Goal: Task Accomplishment & Management: Manage account settings

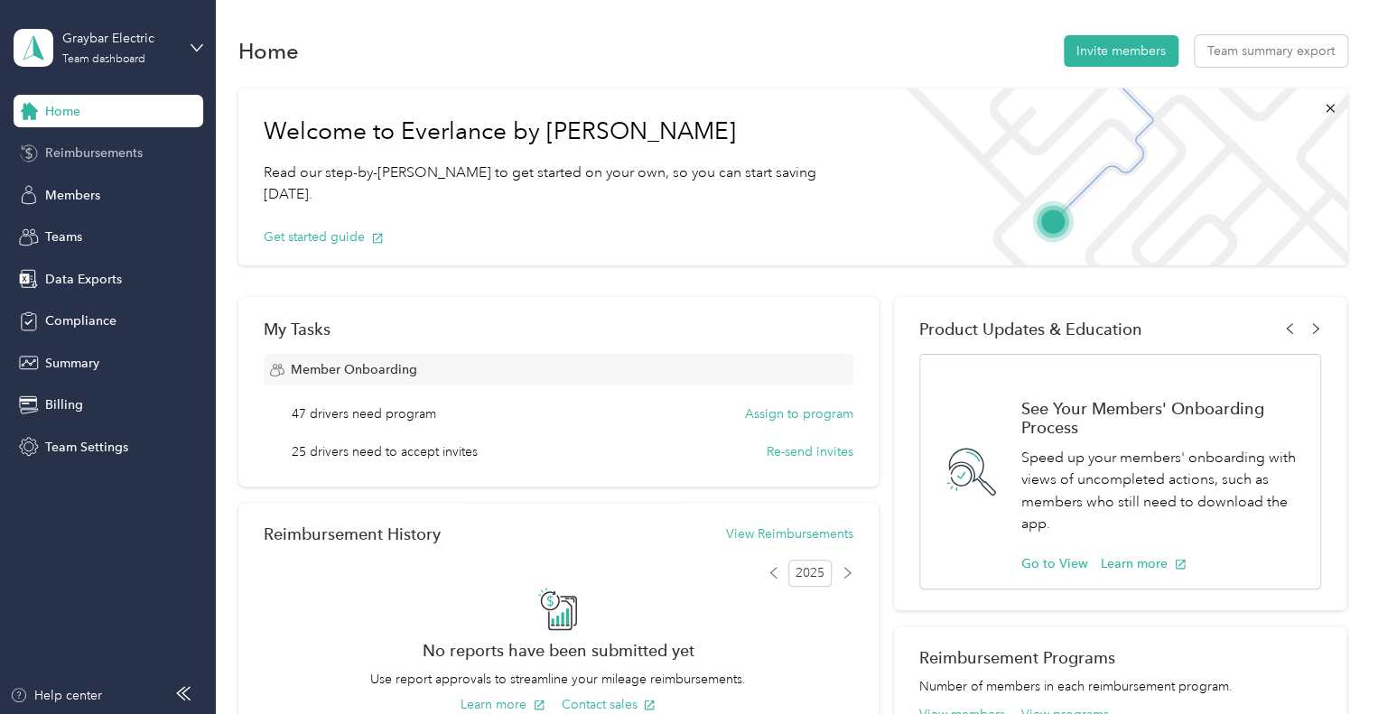
click at [76, 163] on div "Reimbursements" at bounding box center [109, 153] width 190 height 33
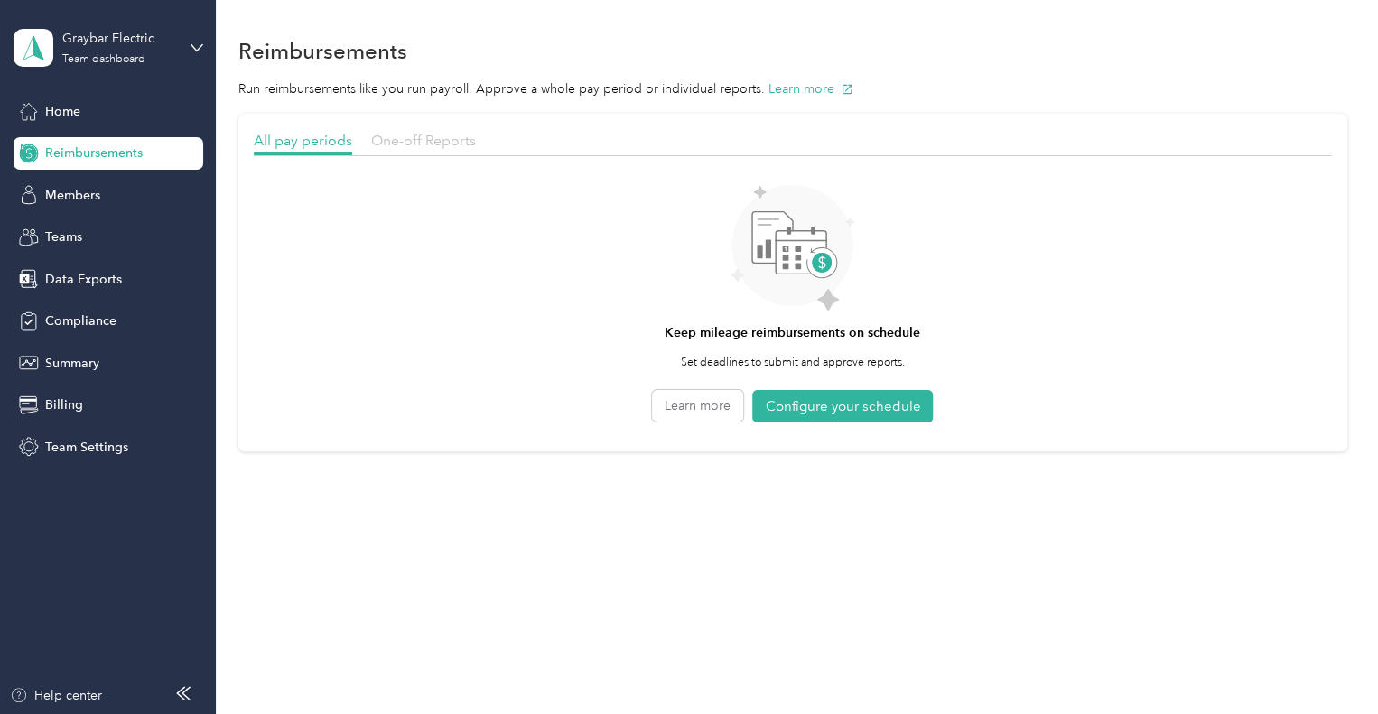
click at [437, 141] on span "One-off Reports" at bounding box center [423, 140] width 105 height 17
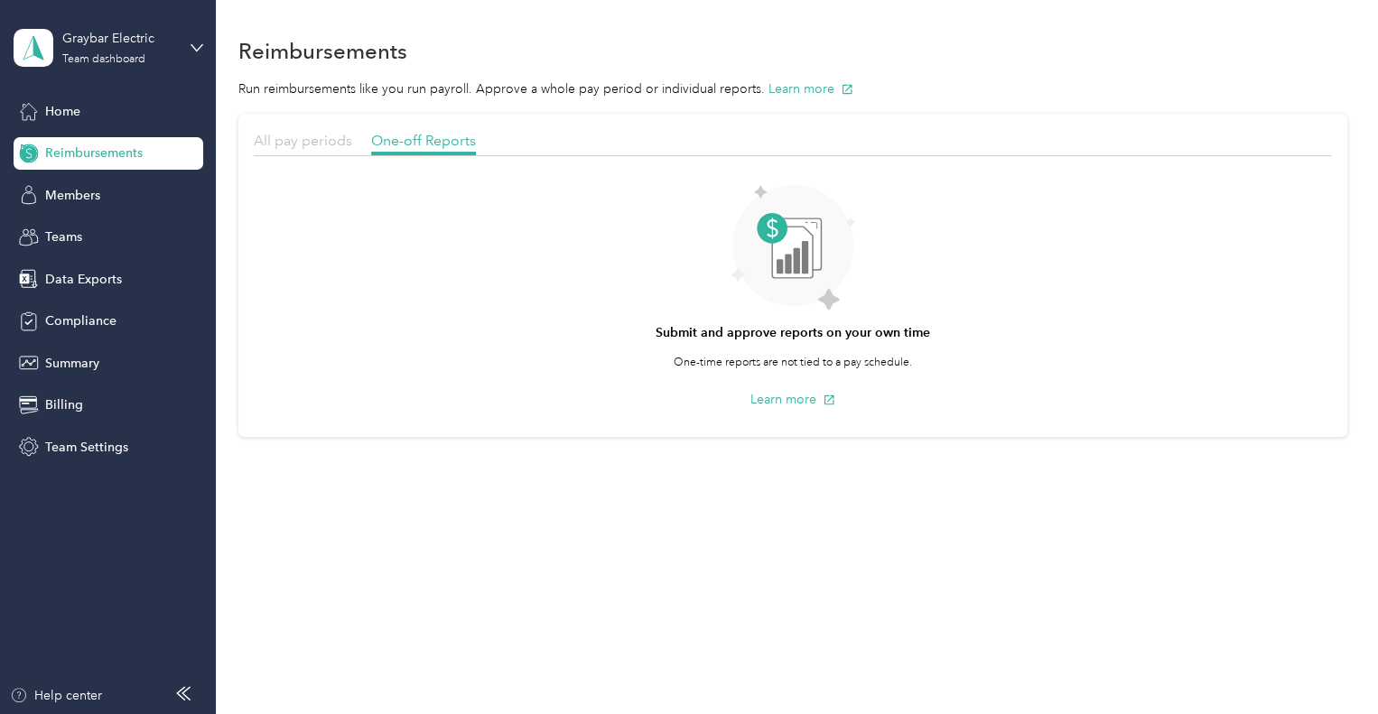
click at [296, 142] on span "All pay periods" at bounding box center [303, 140] width 98 height 17
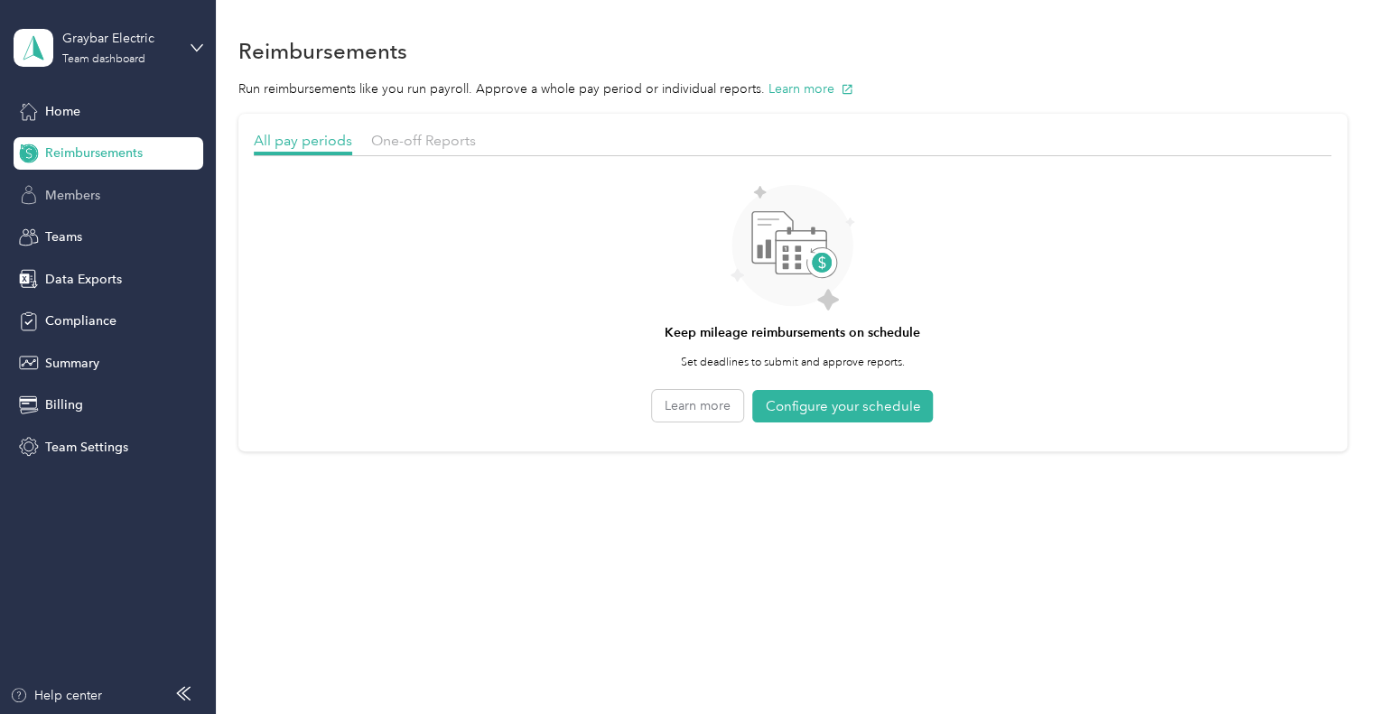
click at [80, 193] on span "Members" at bounding box center [72, 195] width 55 height 19
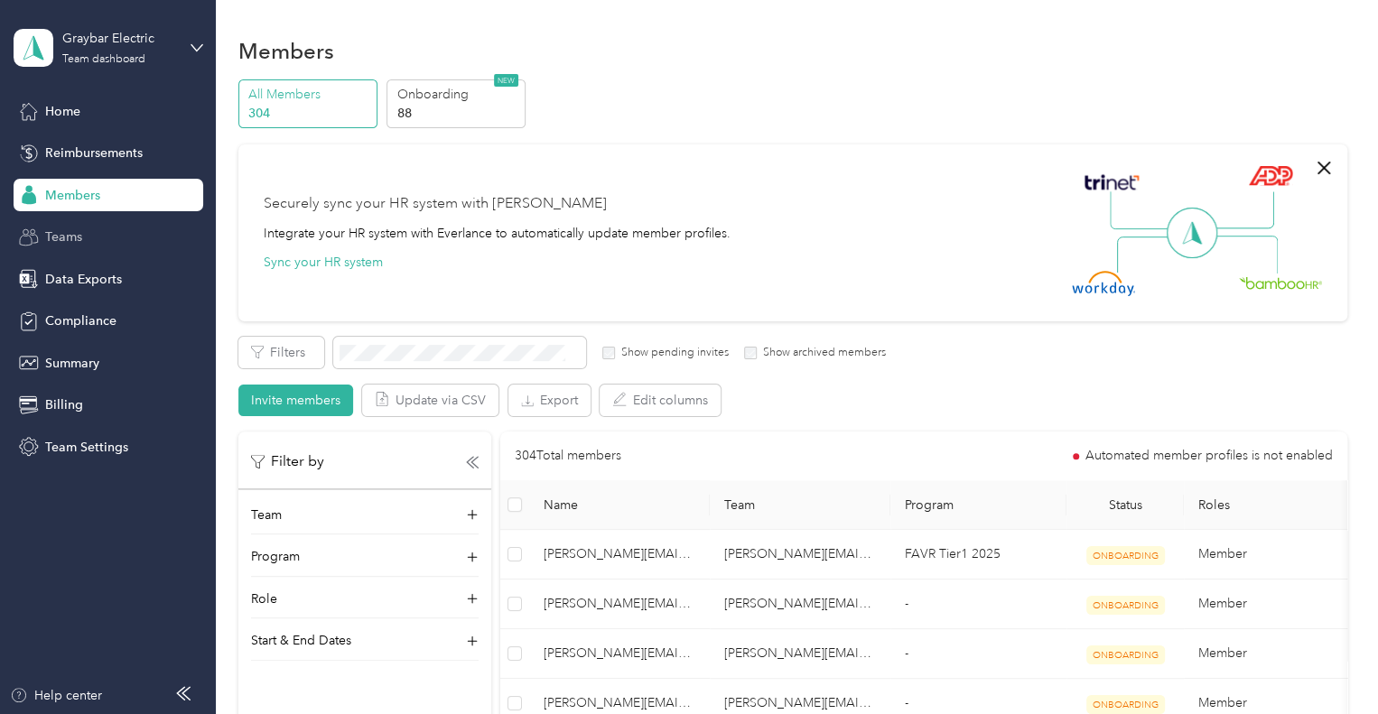
click at [58, 239] on span "Teams" at bounding box center [63, 237] width 37 height 19
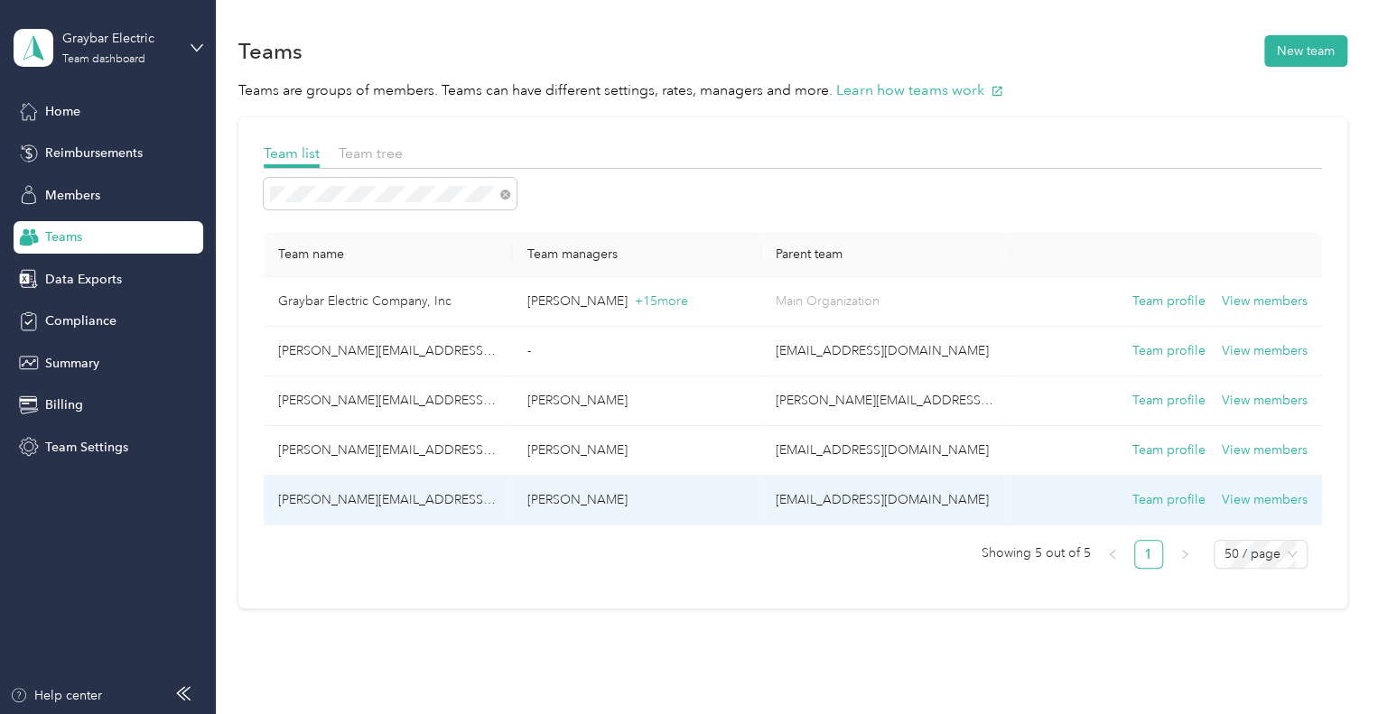
click at [412, 497] on td "[PERSON_NAME][EMAIL_ADDRESS][PERSON_NAME][DOMAIN_NAME]" at bounding box center [388, 501] width 249 height 50
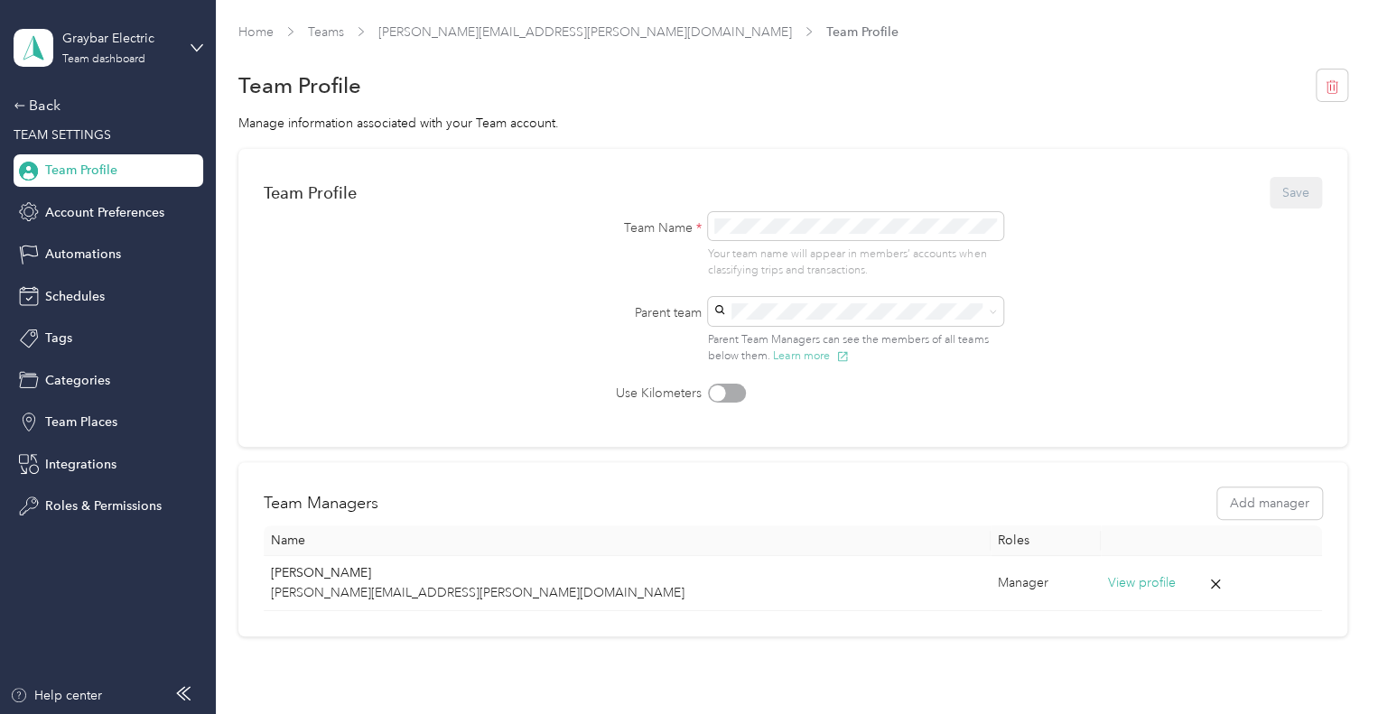
click at [805, 357] on button "Learn more" at bounding box center [811, 356] width 76 height 16
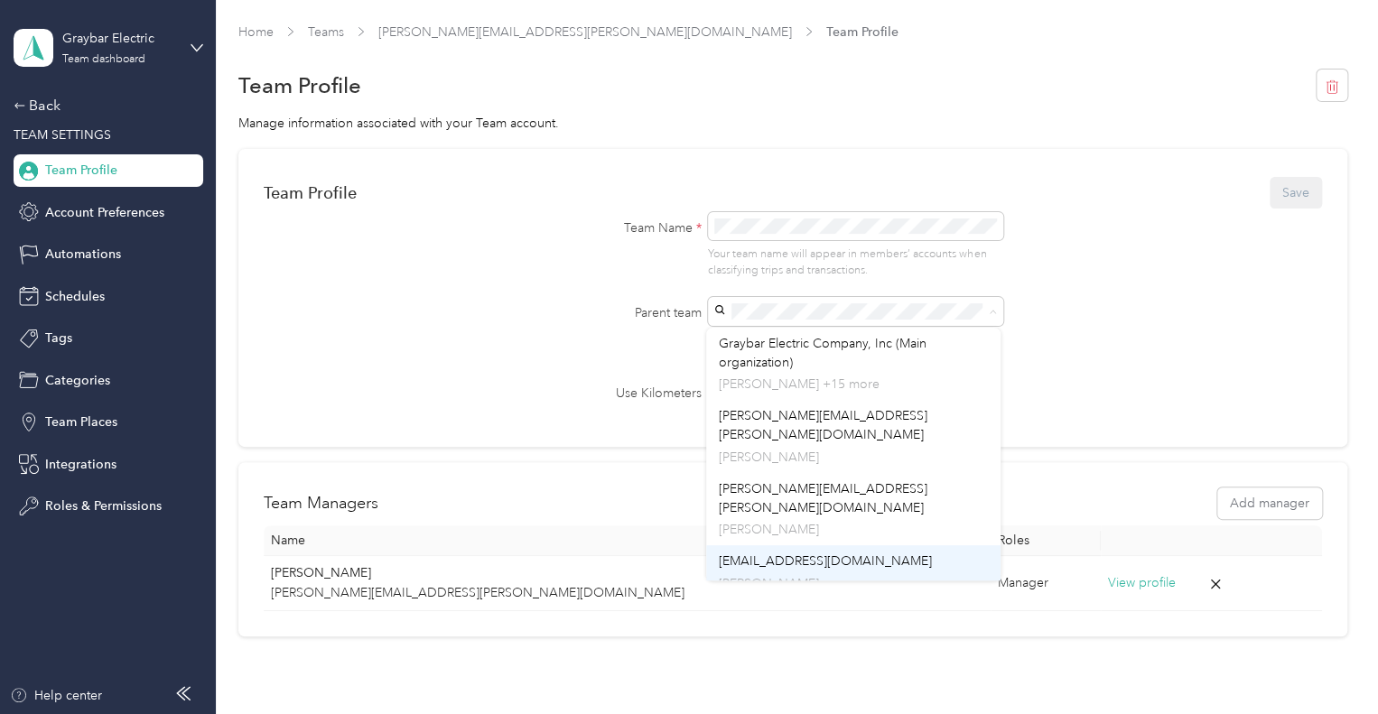
click at [797, 574] on p "[PERSON_NAME]" at bounding box center [854, 583] width 270 height 19
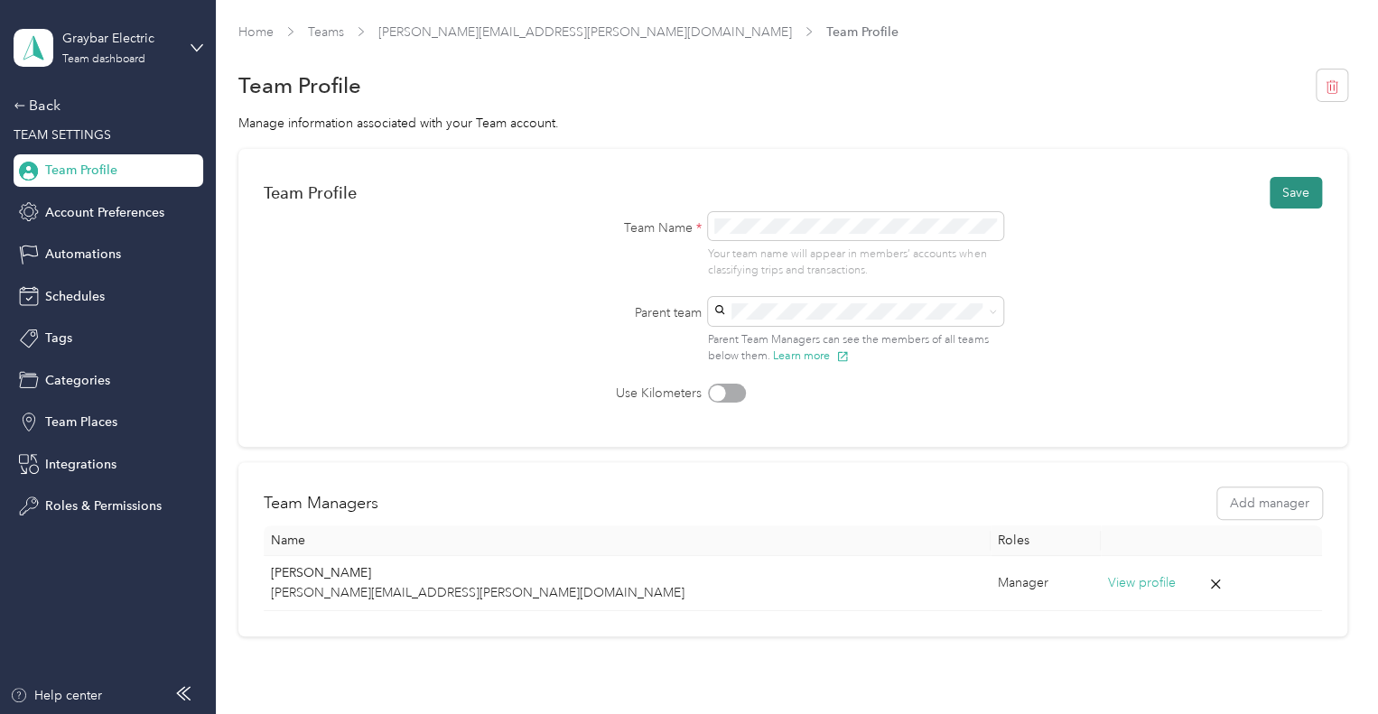
click at [1289, 188] on button "Save" at bounding box center [1295, 193] width 52 height 32
click at [47, 118] on div "Back TEAM SETTINGS Team Profile Account Preferences Automations Schedules Tags …" at bounding box center [109, 309] width 190 height 428
click at [47, 102] on div "Back" at bounding box center [104, 106] width 181 height 22
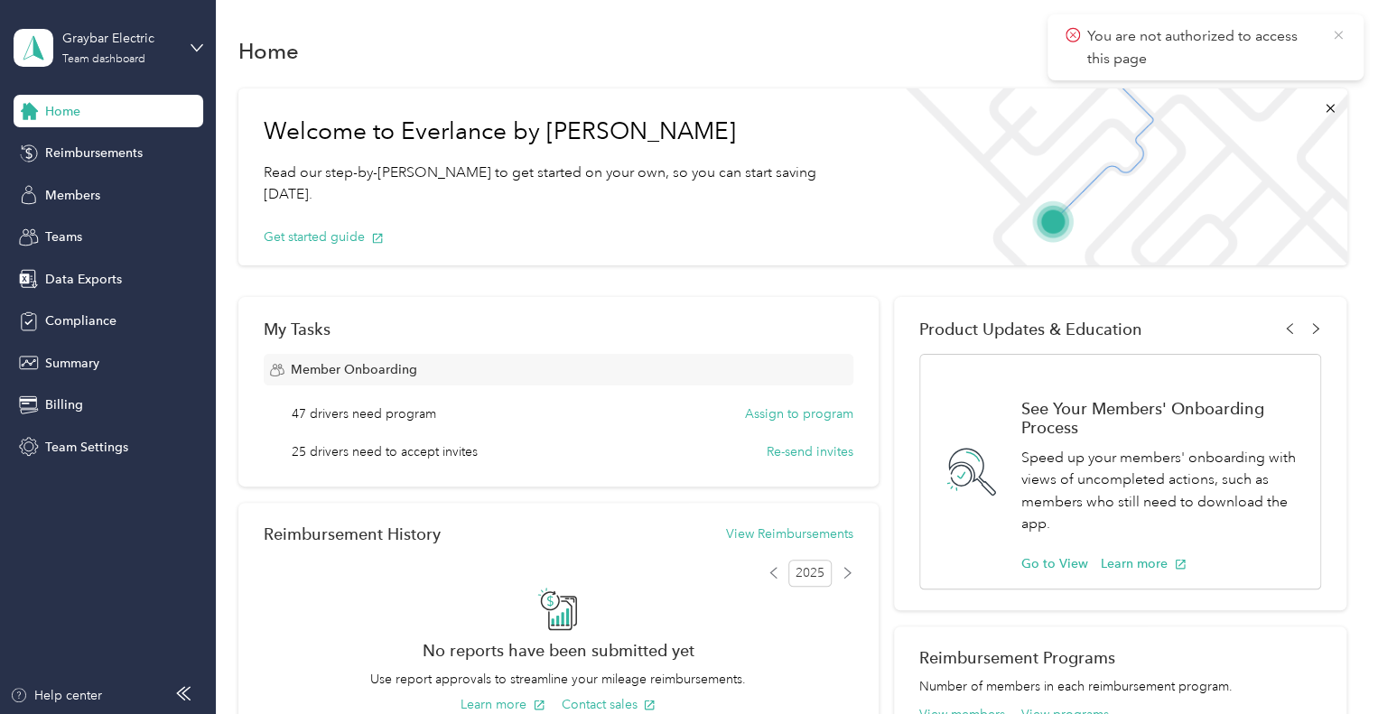
click at [1331, 36] on icon at bounding box center [1338, 35] width 14 height 16
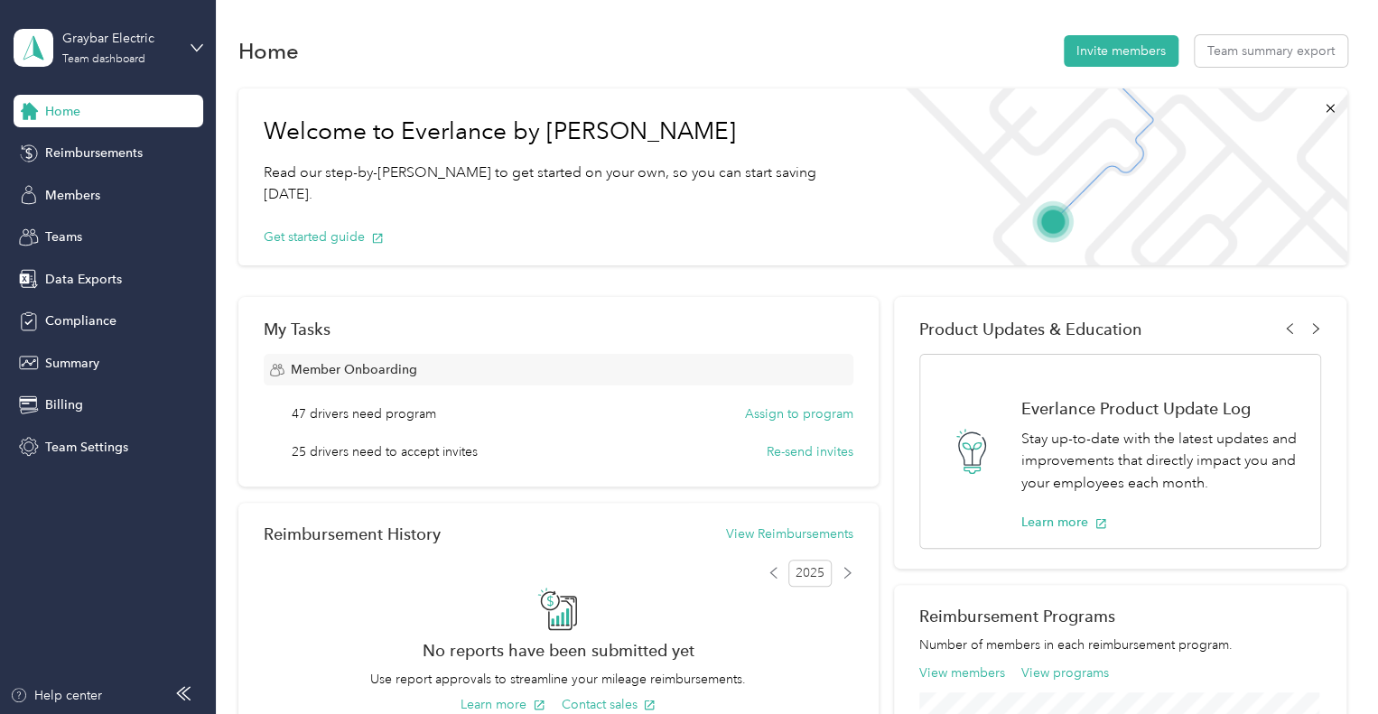
click at [76, 118] on span "Home" at bounding box center [62, 111] width 35 height 19
click at [76, 224] on div "Teams" at bounding box center [109, 237] width 190 height 33
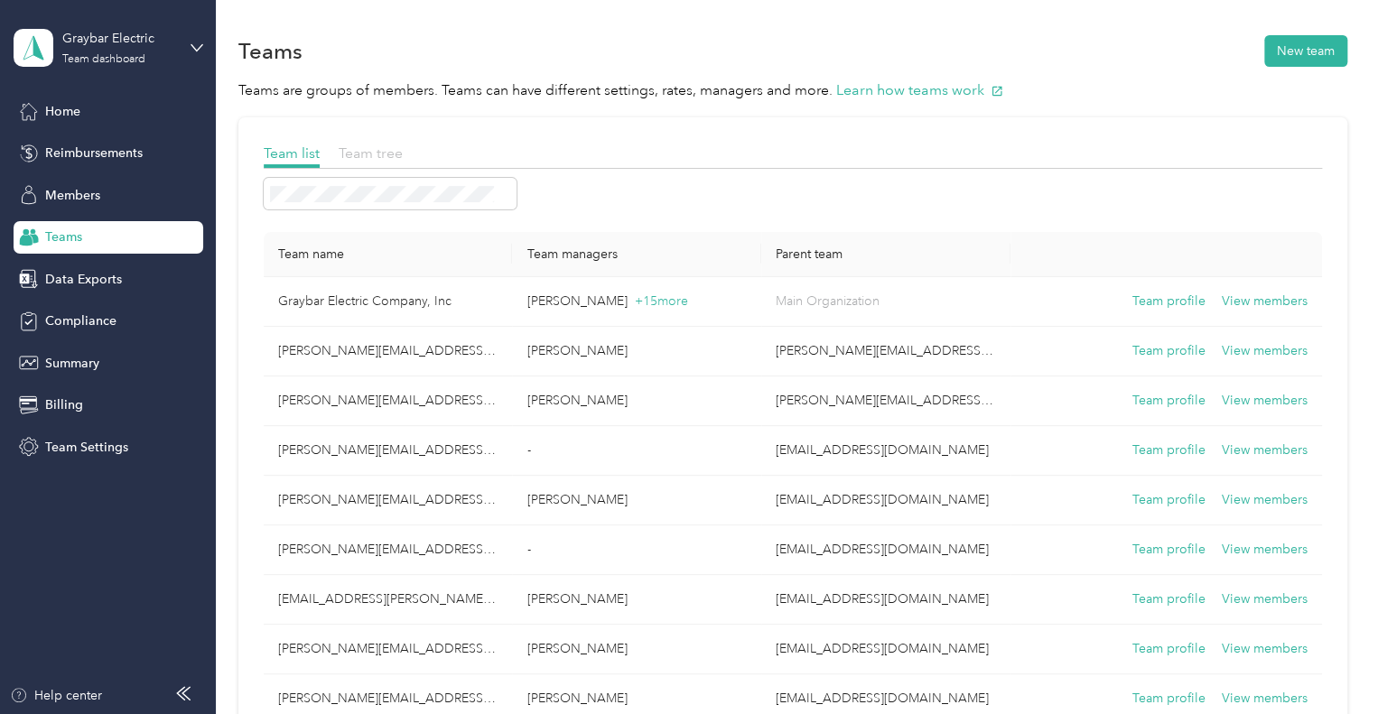
click at [385, 161] on span "Team tree" at bounding box center [371, 152] width 64 height 17
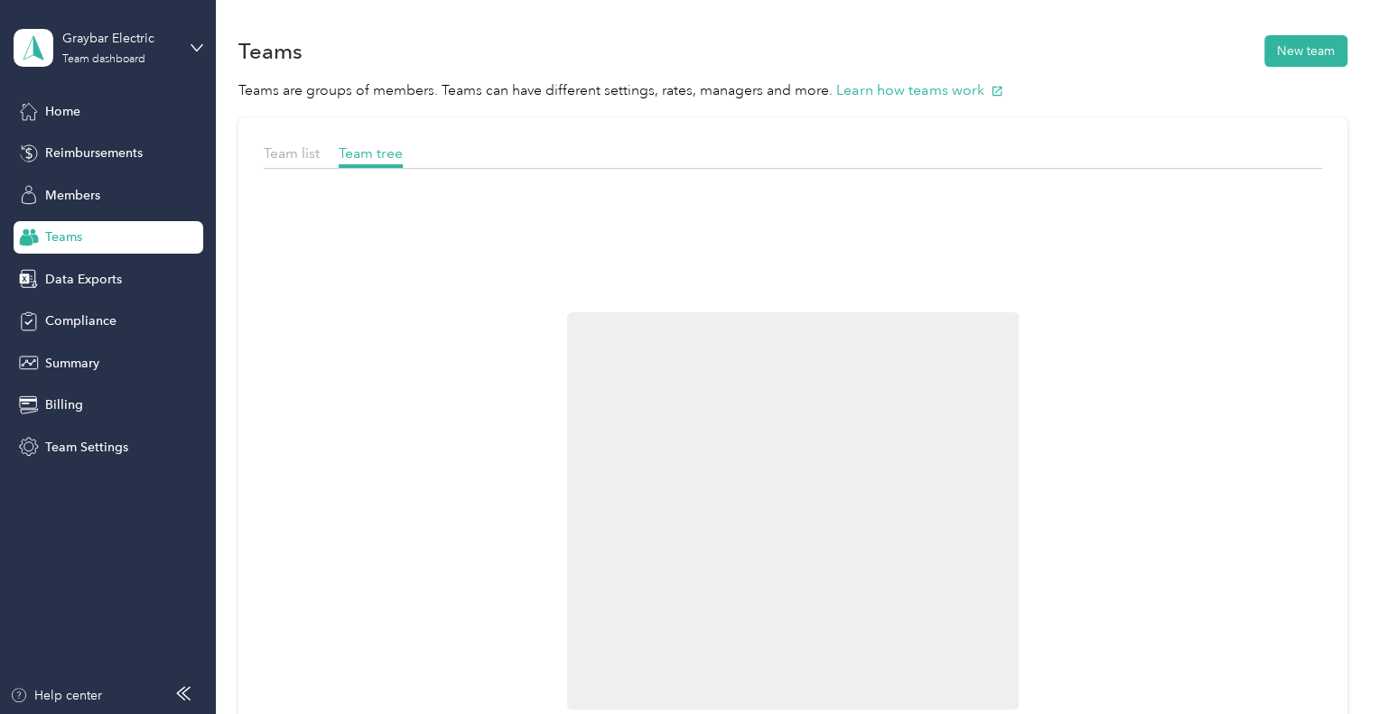
click at [286, 162] on div "Team list" at bounding box center [292, 154] width 56 height 23
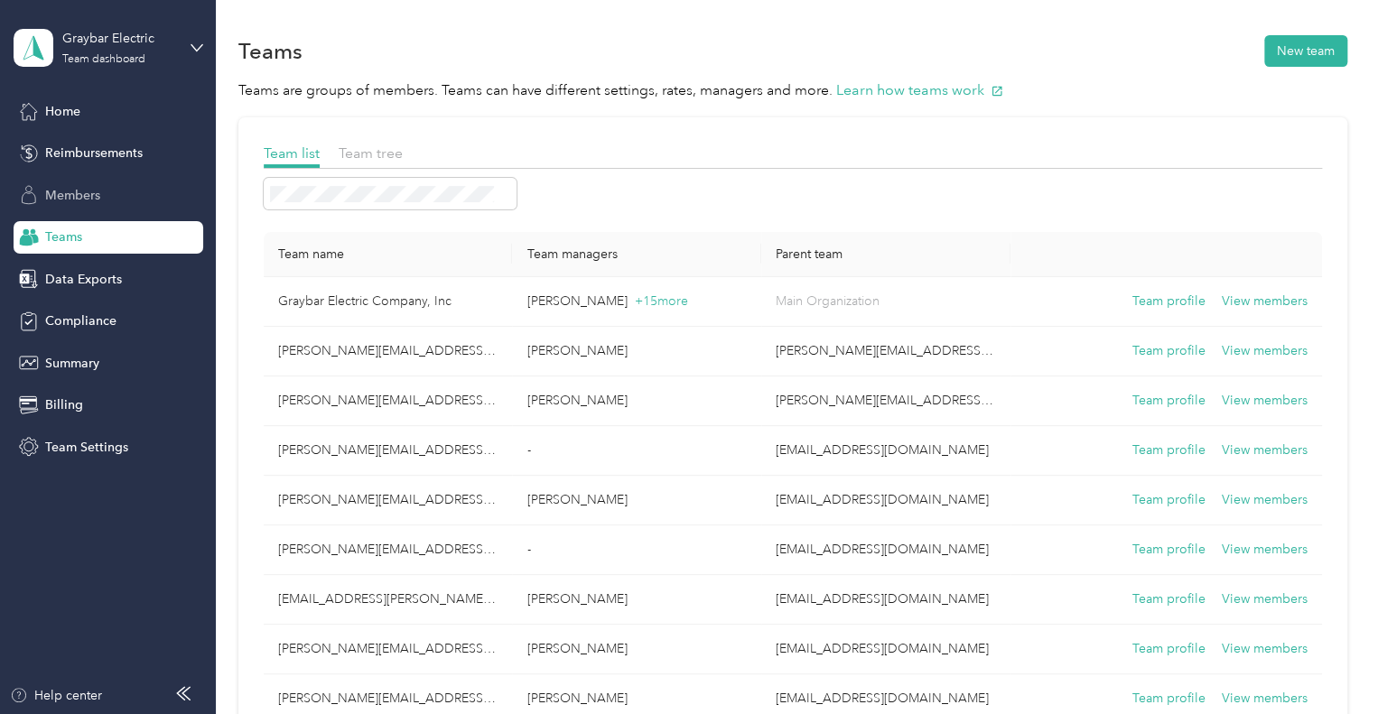
click at [72, 197] on span "Members" at bounding box center [72, 195] width 55 height 19
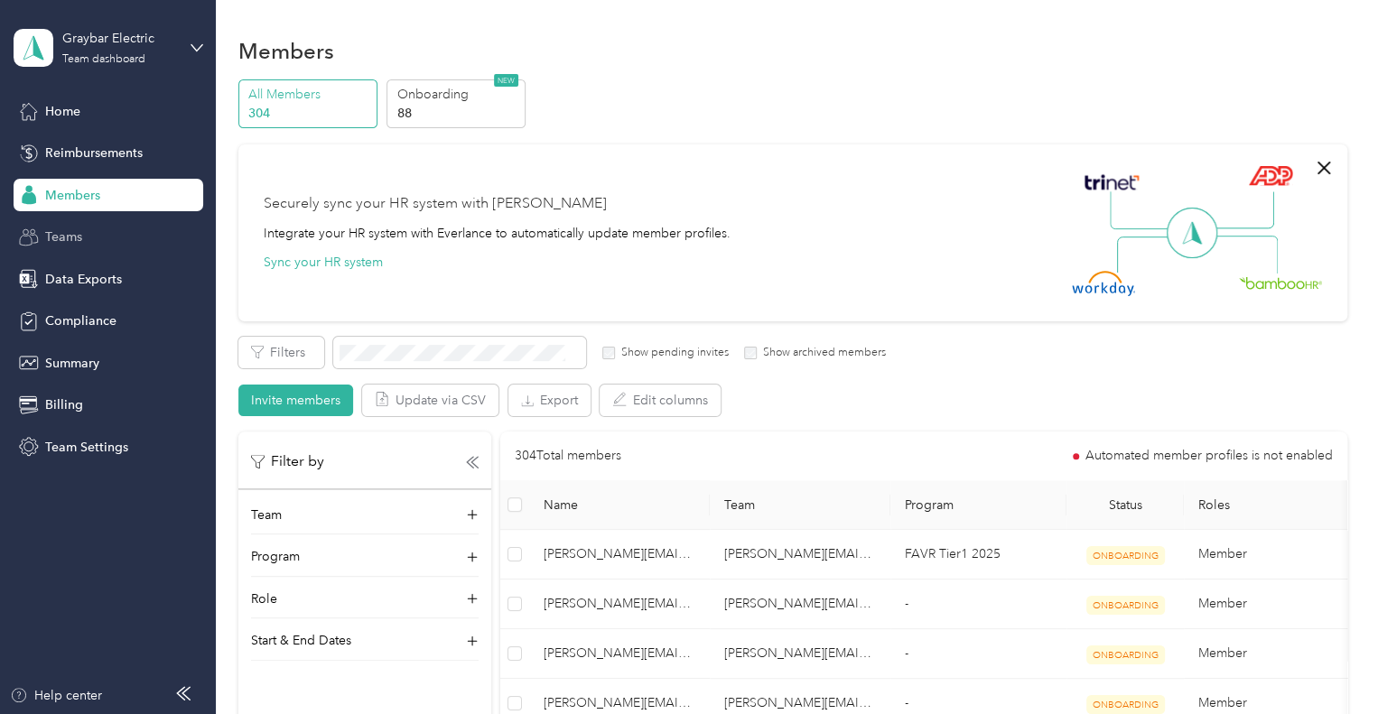
click at [60, 232] on span "Teams" at bounding box center [63, 237] width 37 height 19
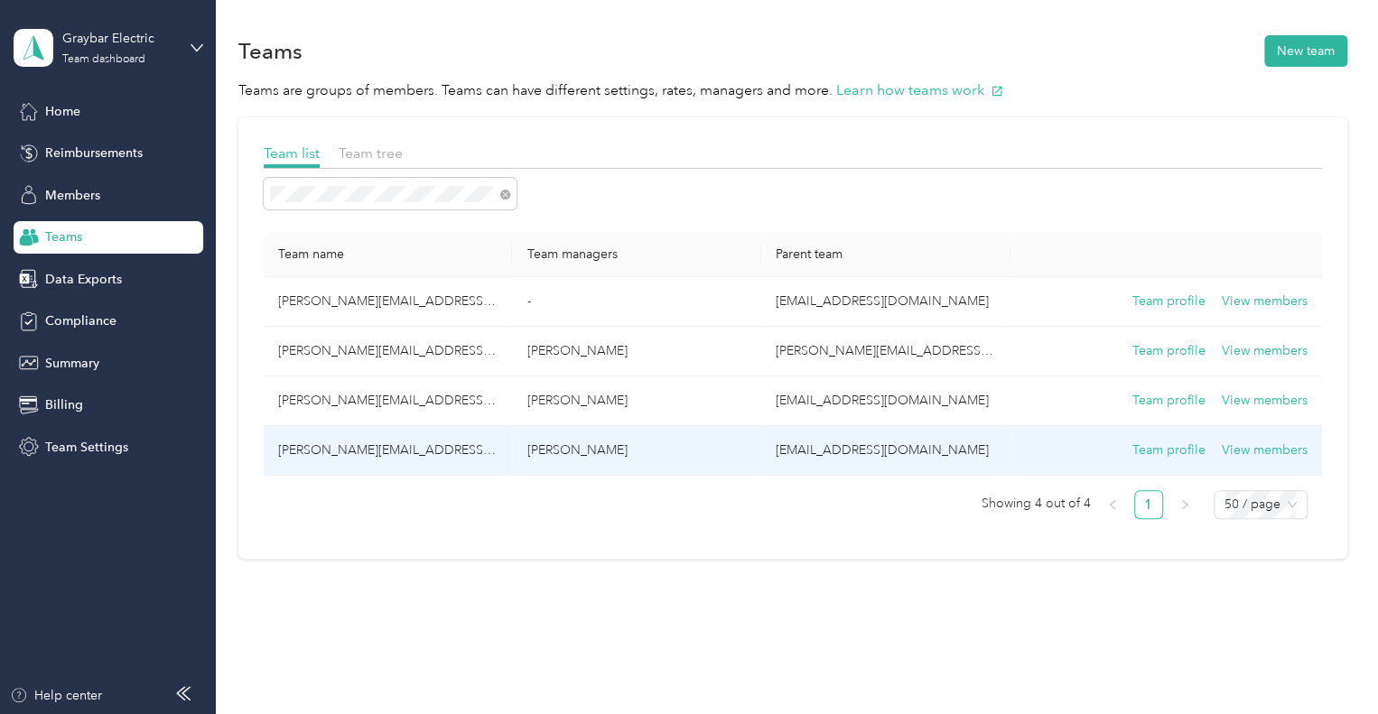
click at [372, 445] on td "[PERSON_NAME][EMAIL_ADDRESS][PERSON_NAME][DOMAIN_NAME]" at bounding box center [388, 451] width 249 height 50
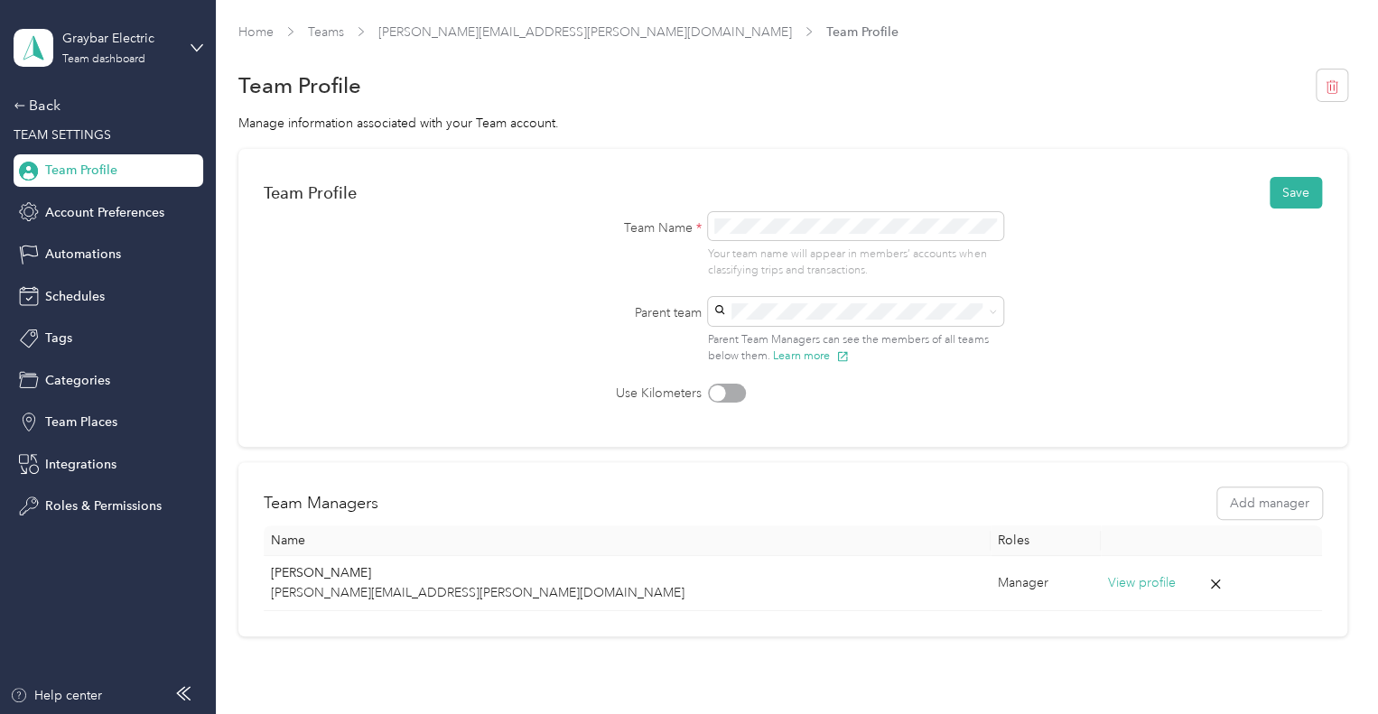
click at [897, 295] on div "Team Name * Your team name will appear in members’ accounts when classifying tr…" at bounding box center [793, 307] width 506 height 190
click at [1242, 374] on form "Team Profile Save Team Name * Your team name will appear in members’ accounts w…" at bounding box center [793, 288] width 1058 height 228
click at [1283, 506] on button "Add manager" at bounding box center [1269, 504] width 105 height 32
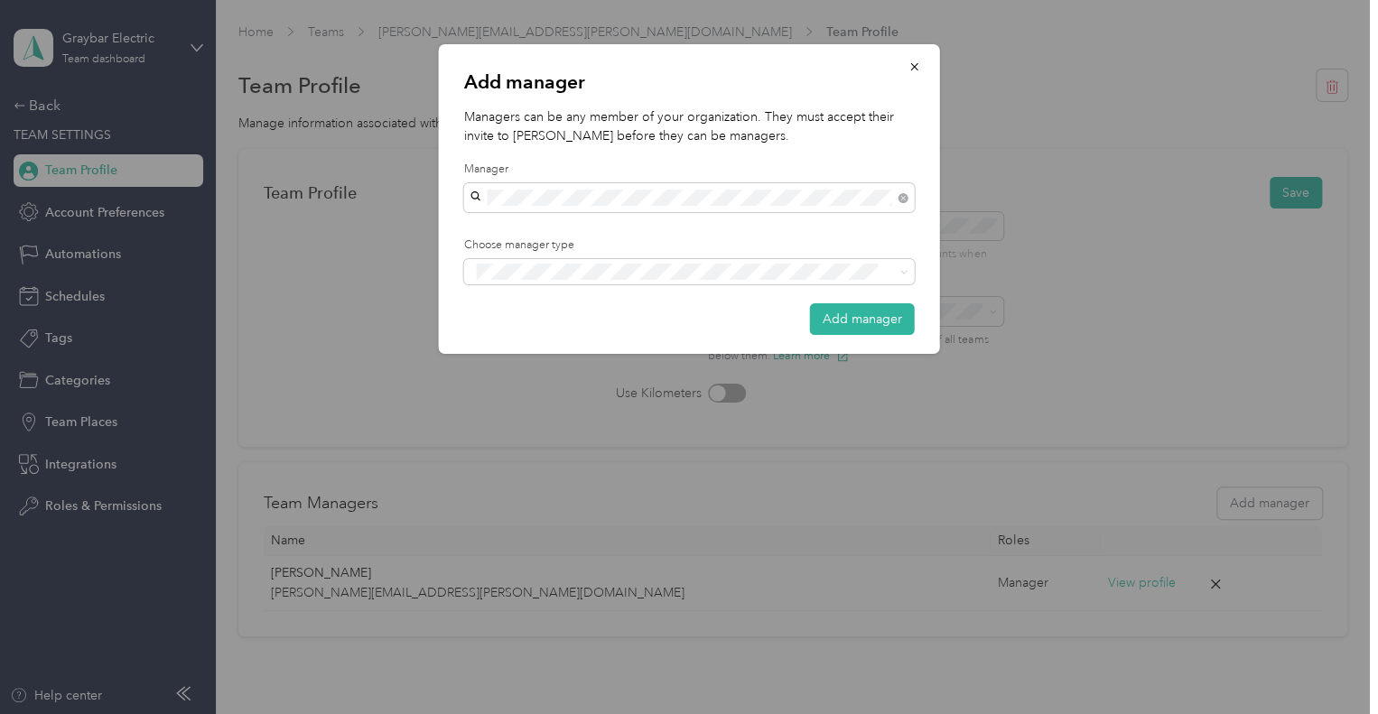
click at [537, 230] on span "[PERSON_NAME]" at bounding box center [526, 229] width 100 height 15
click at [524, 339] on span "Manager" at bounding box center [511, 338] width 46 height 16
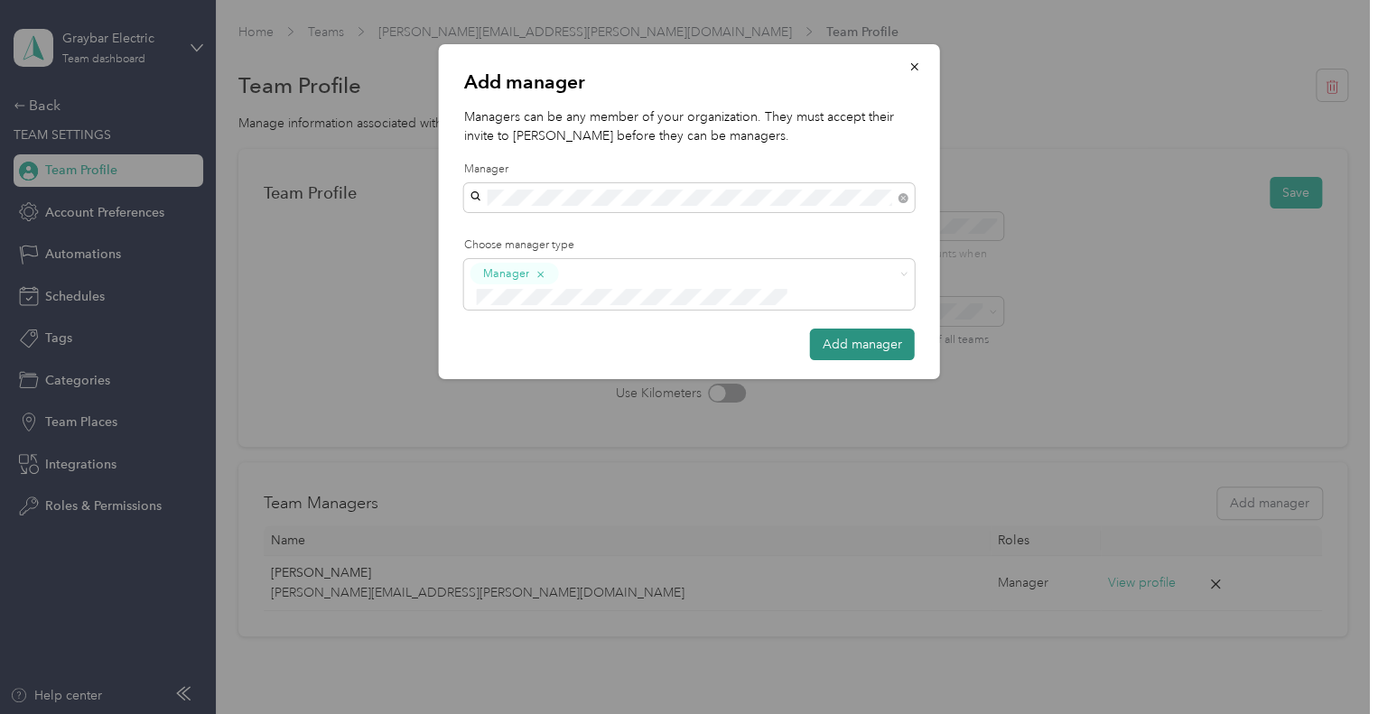
click at [840, 329] on button "Add manager" at bounding box center [862, 345] width 105 height 32
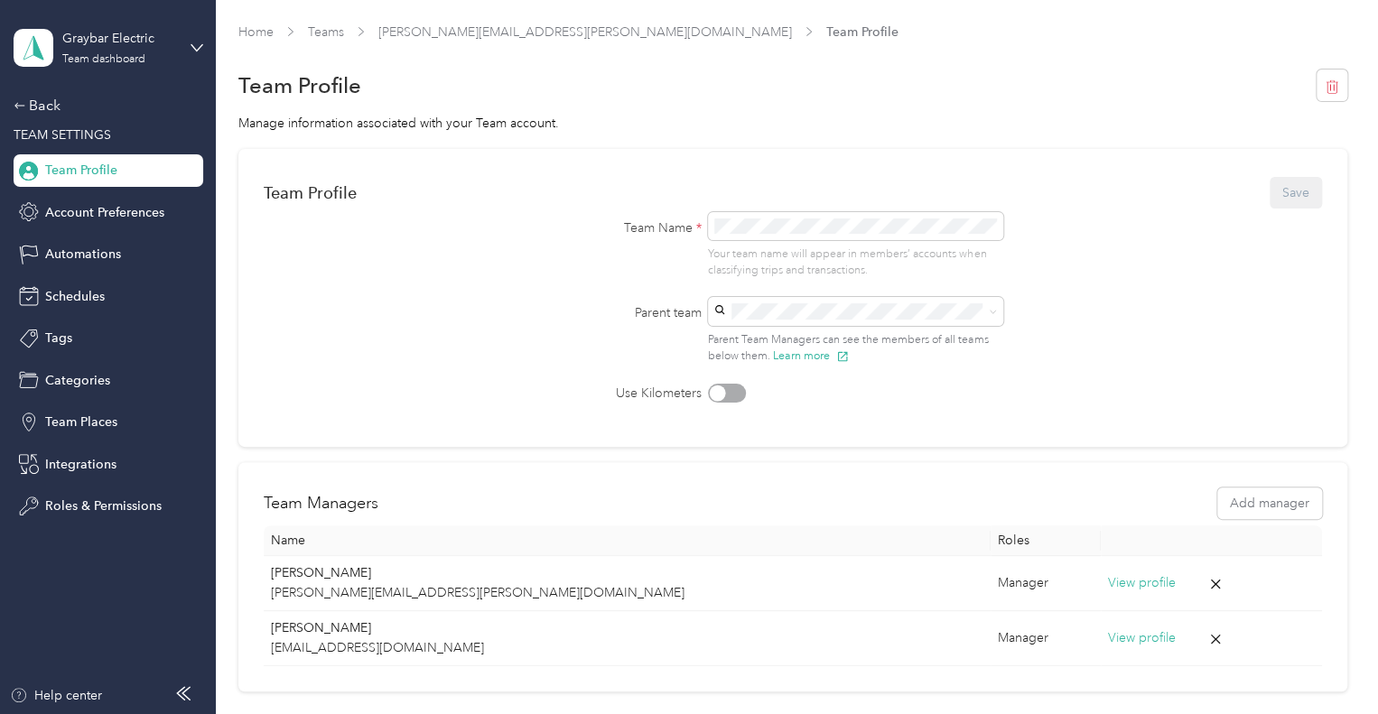
click at [1072, 234] on form "Team Profile Save Team Name * Your team name will appear in members’ accounts w…" at bounding box center [793, 288] width 1058 height 228
click at [45, 104] on div "Back" at bounding box center [104, 106] width 181 height 22
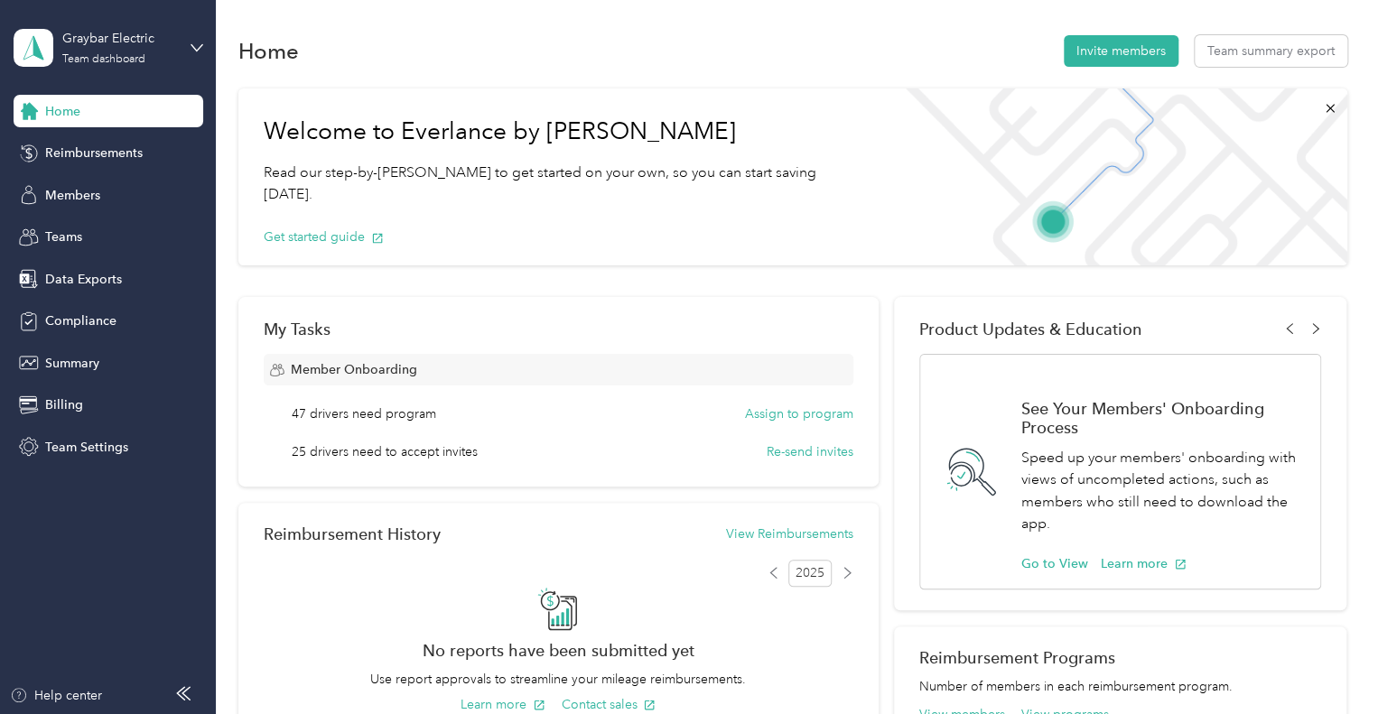
click at [52, 108] on span "Home" at bounding box center [62, 111] width 35 height 19
click at [109, 163] on div "Reimbursements" at bounding box center [109, 153] width 190 height 33
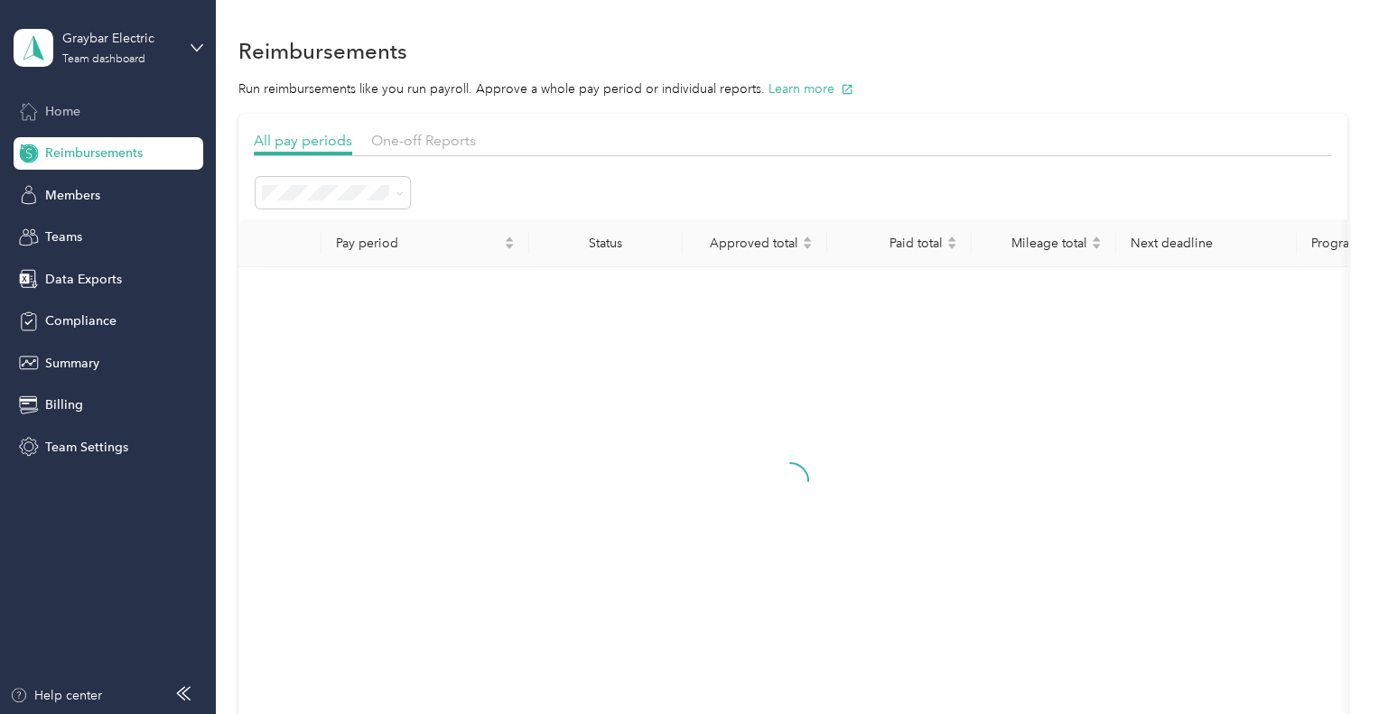
click at [82, 124] on div "Home" at bounding box center [109, 111] width 190 height 33
